Goal: Task Accomplishment & Management: Use online tool/utility

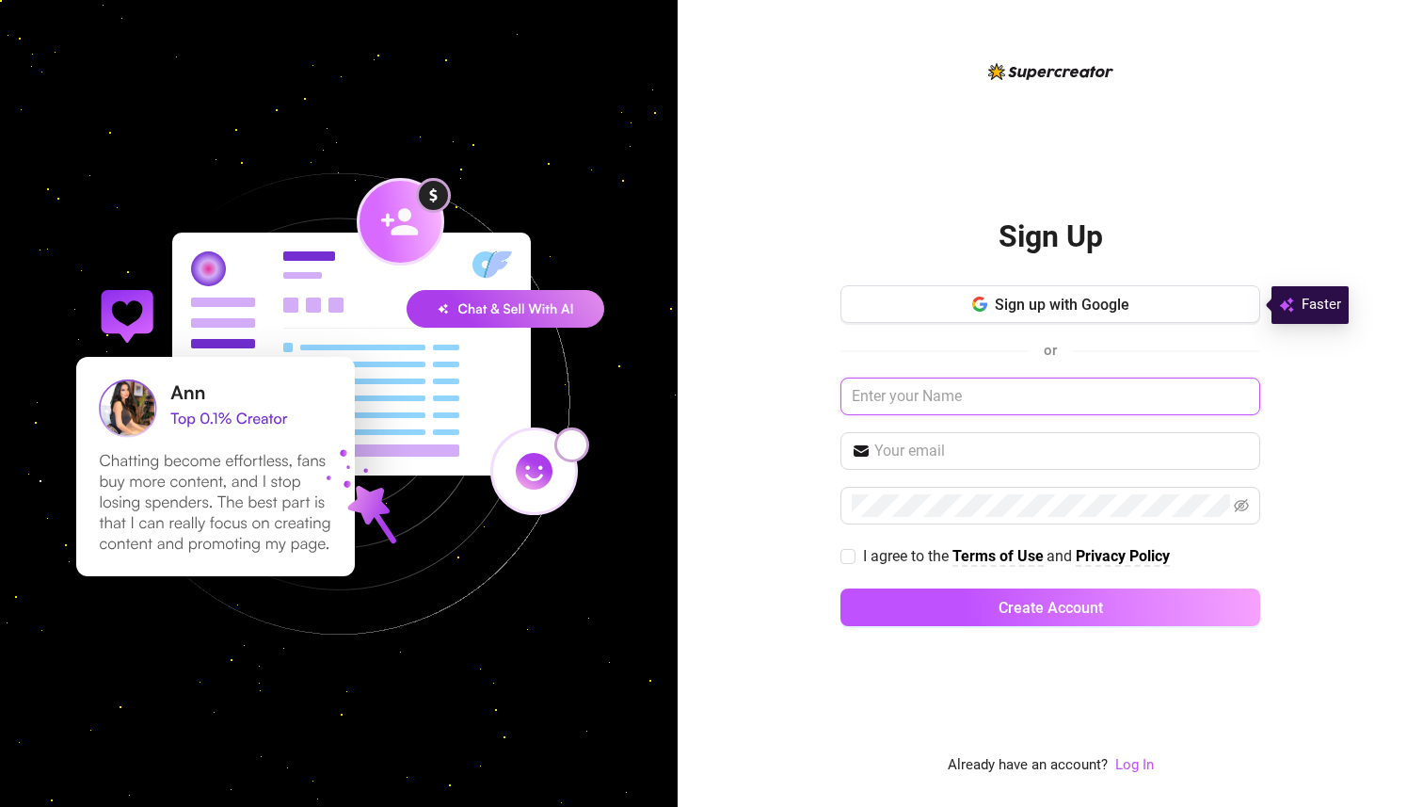
click at [1008, 398] on input "text" at bounding box center [1050, 396] width 420 height 38
paste input "Lyonkvng44@gmail.com D1ckw33d"
type input "Lyonkvng44@gmail.com D1ckw33d"
click at [1125, 769] on link "Log In" at bounding box center [1134, 764] width 39 height 17
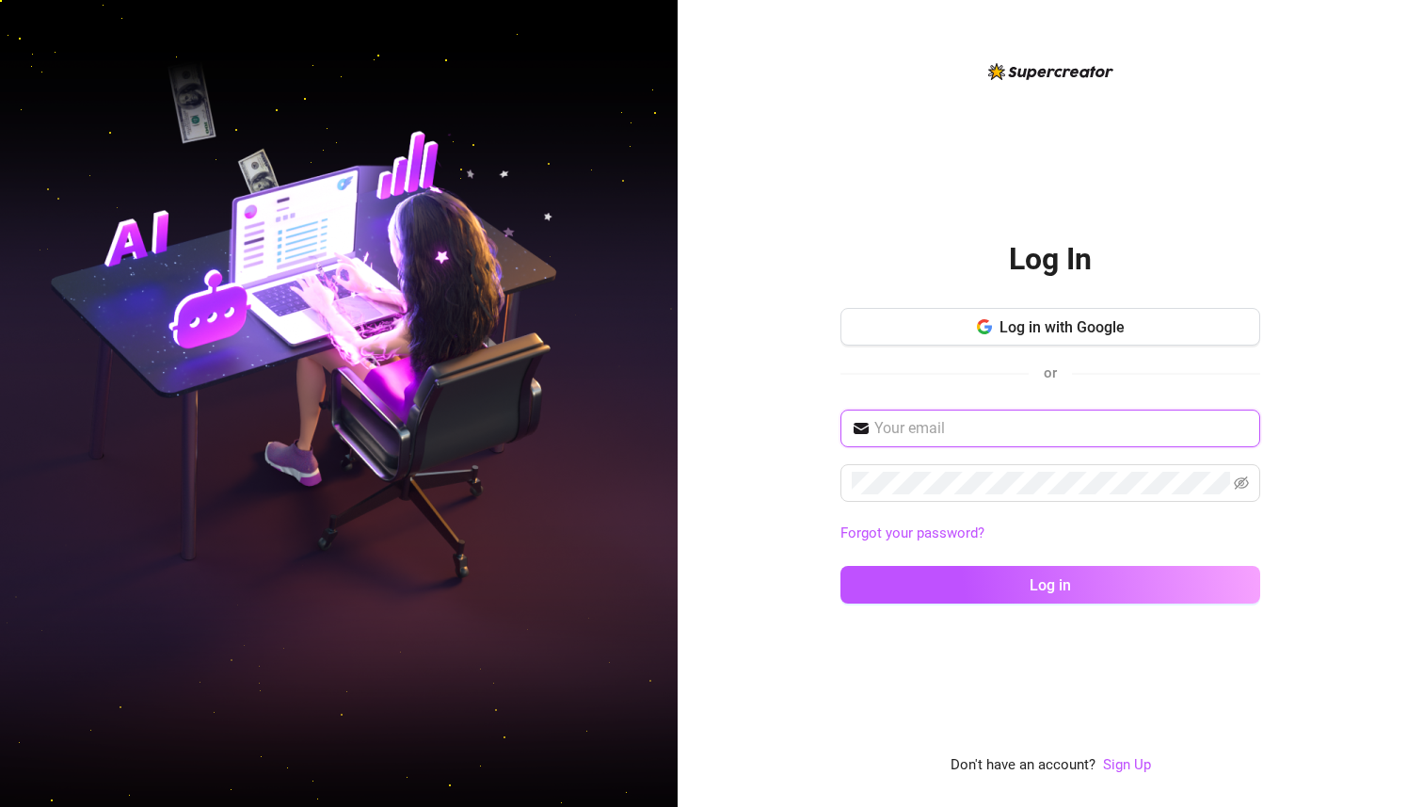
click at [982, 432] on input "text" at bounding box center [1061, 428] width 375 height 23
paste input "Lyonkvng44@gmail.com D1ckw33d"
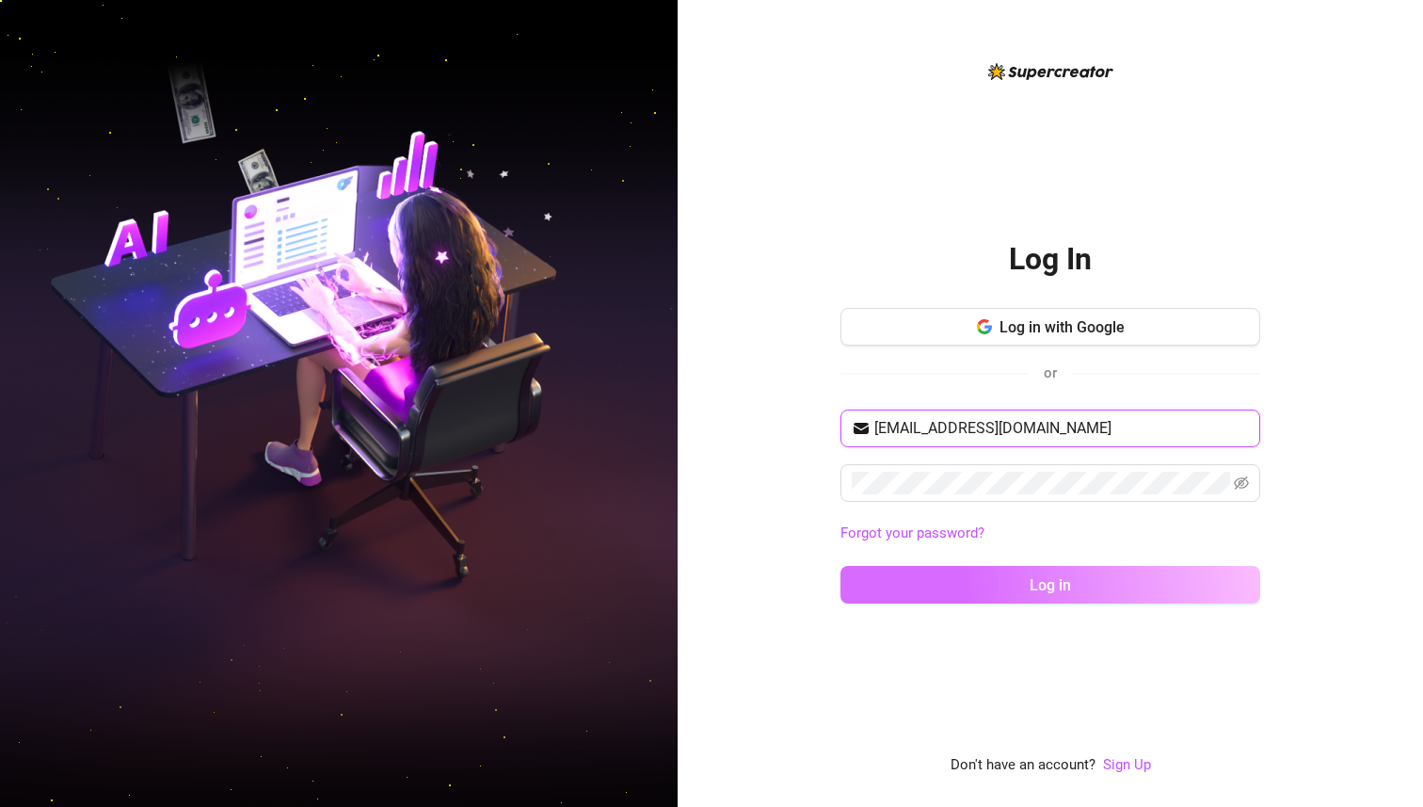
type input "Lyonkvng44@gmail.com"
click at [1131, 582] on button "Log in" at bounding box center [1050, 585] width 420 height 38
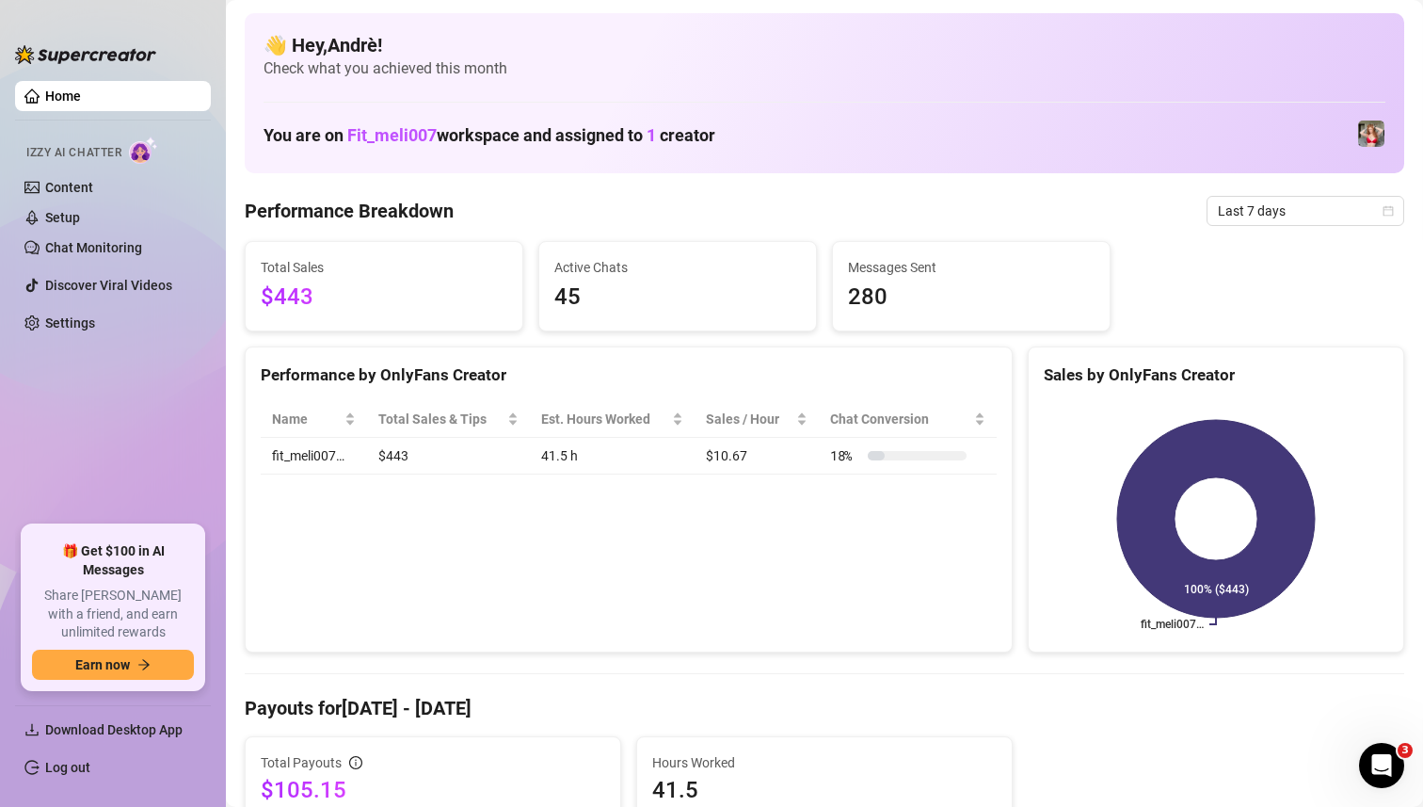
click at [121, 155] on span "Izzy AI Chatter" at bounding box center [73, 153] width 95 height 18
click at [140, 156] on img at bounding box center [143, 149] width 29 height 27
click at [48, 219] on link "Setup" at bounding box center [62, 217] width 35 height 15
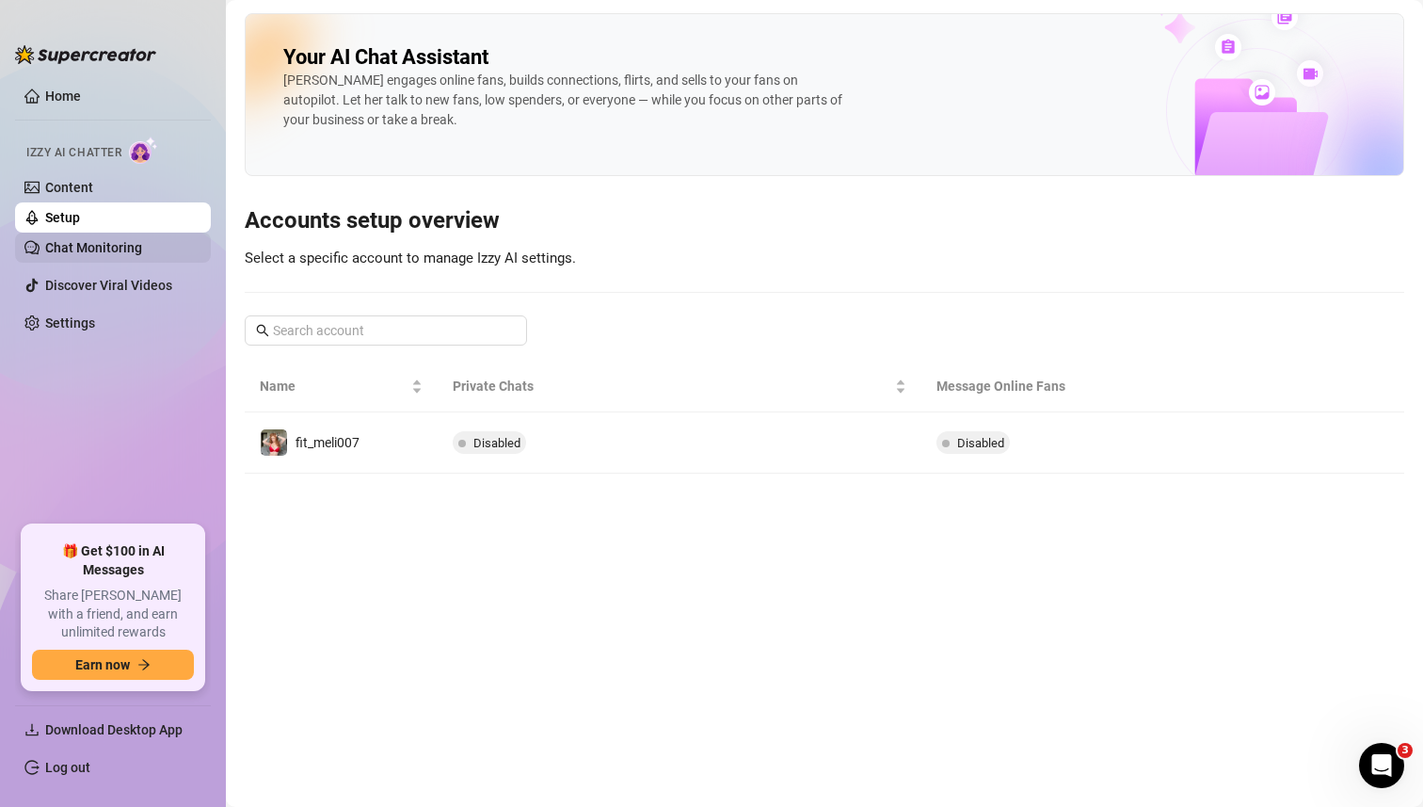
click at [95, 248] on link "Chat Monitoring" at bounding box center [93, 247] width 97 height 15
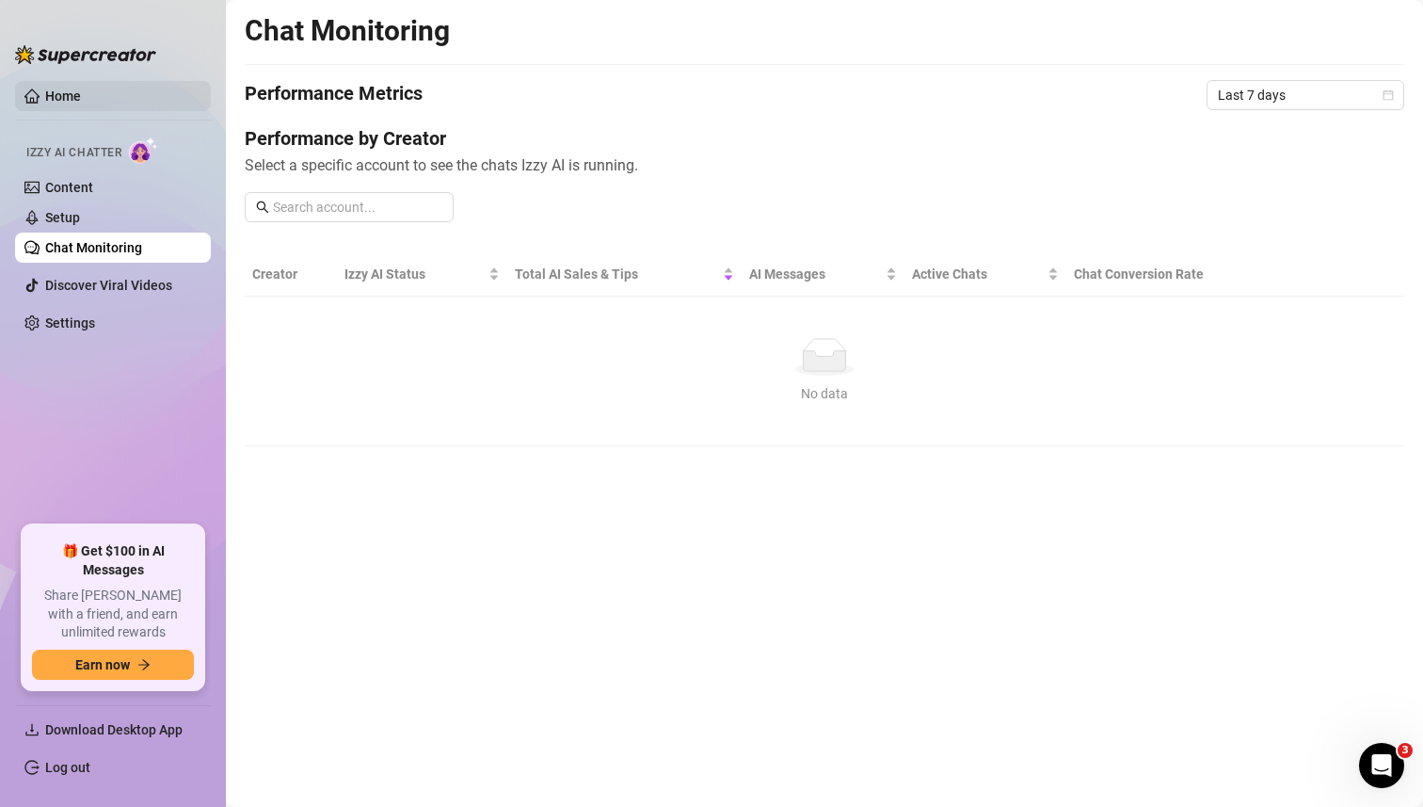
click at [76, 95] on link "Home" at bounding box center [63, 95] width 36 height 15
